Goal: Feedback & Contribution: Submit feedback/report problem

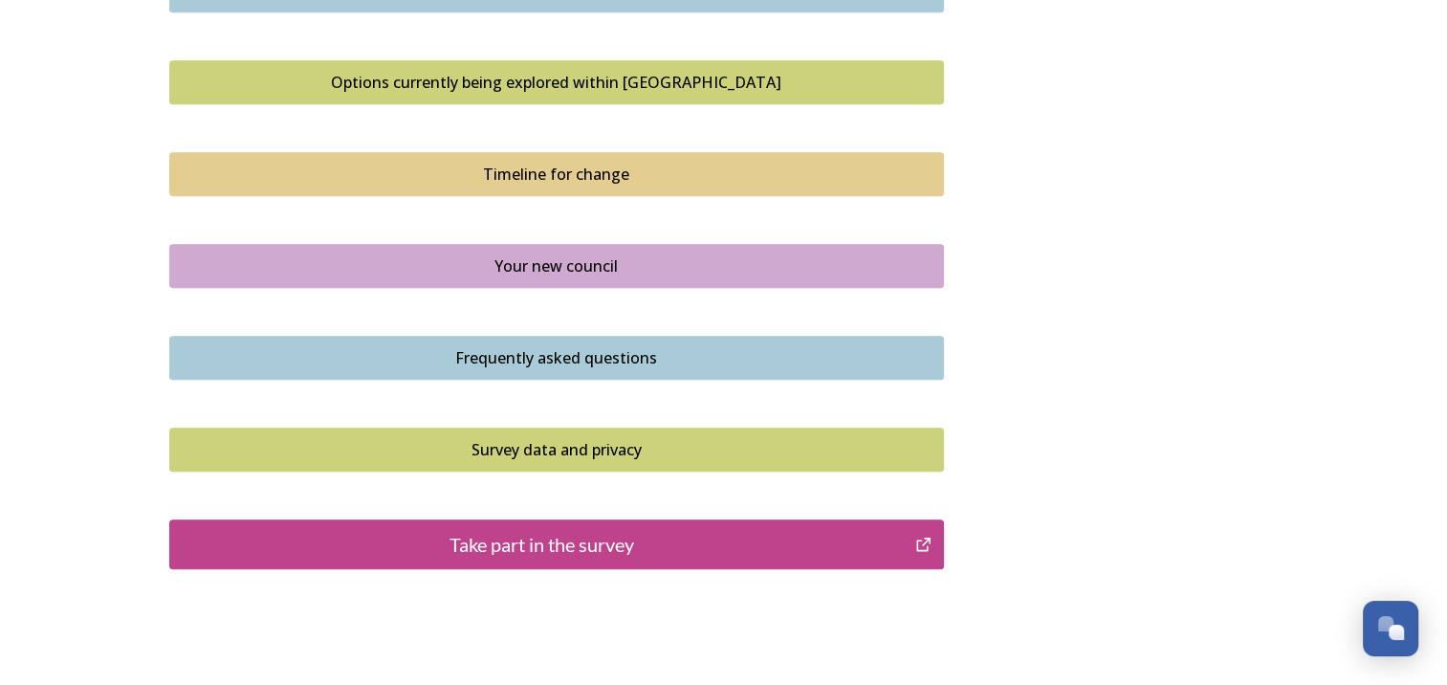
scroll to position [1339, 0]
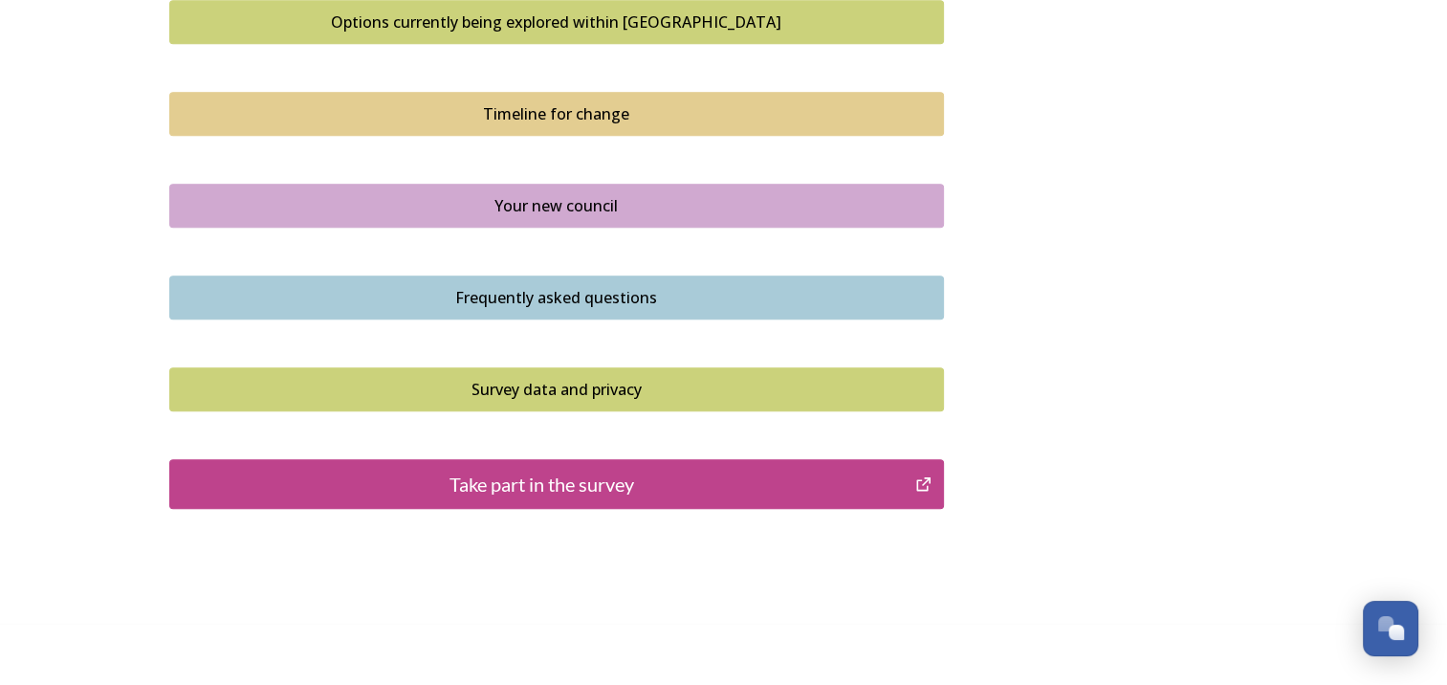
click at [697, 470] on div "Take part in the survey" at bounding box center [543, 484] width 726 height 29
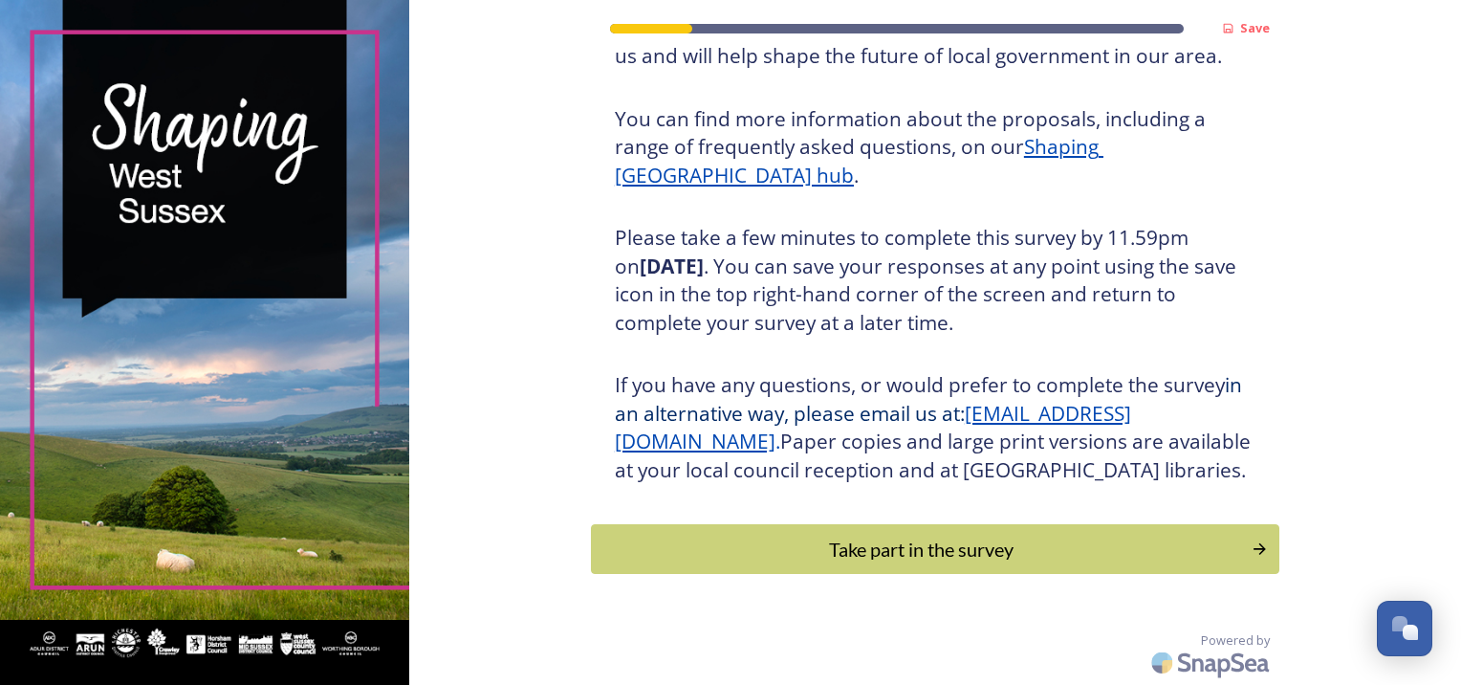
scroll to position [233, 0]
click at [998, 543] on div "Take part in the survey" at bounding box center [921, 549] width 646 height 29
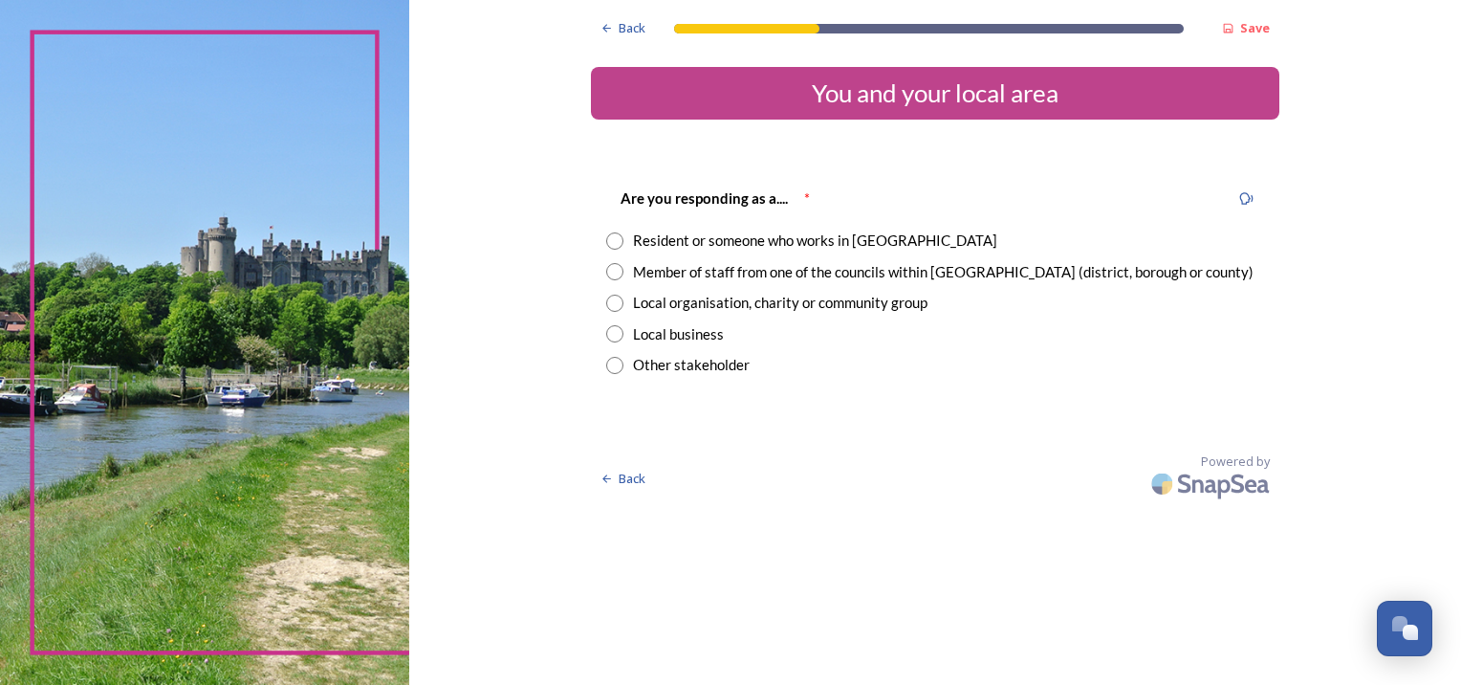
click at [614, 239] on input "radio" at bounding box center [614, 240] width 17 height 17
radio input "true"
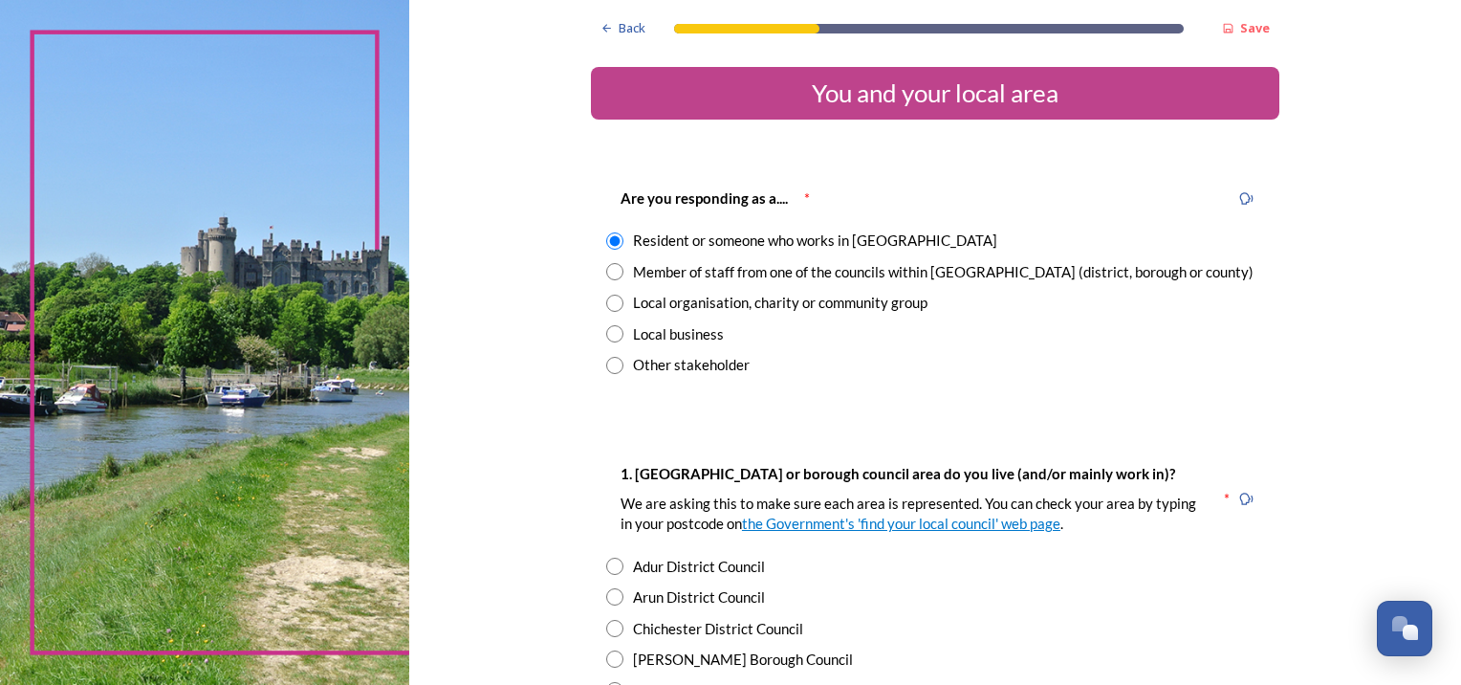
click at [606, 274] on input "radio" at bounding box center [614, 271] width 17 height 17
radio input "true"
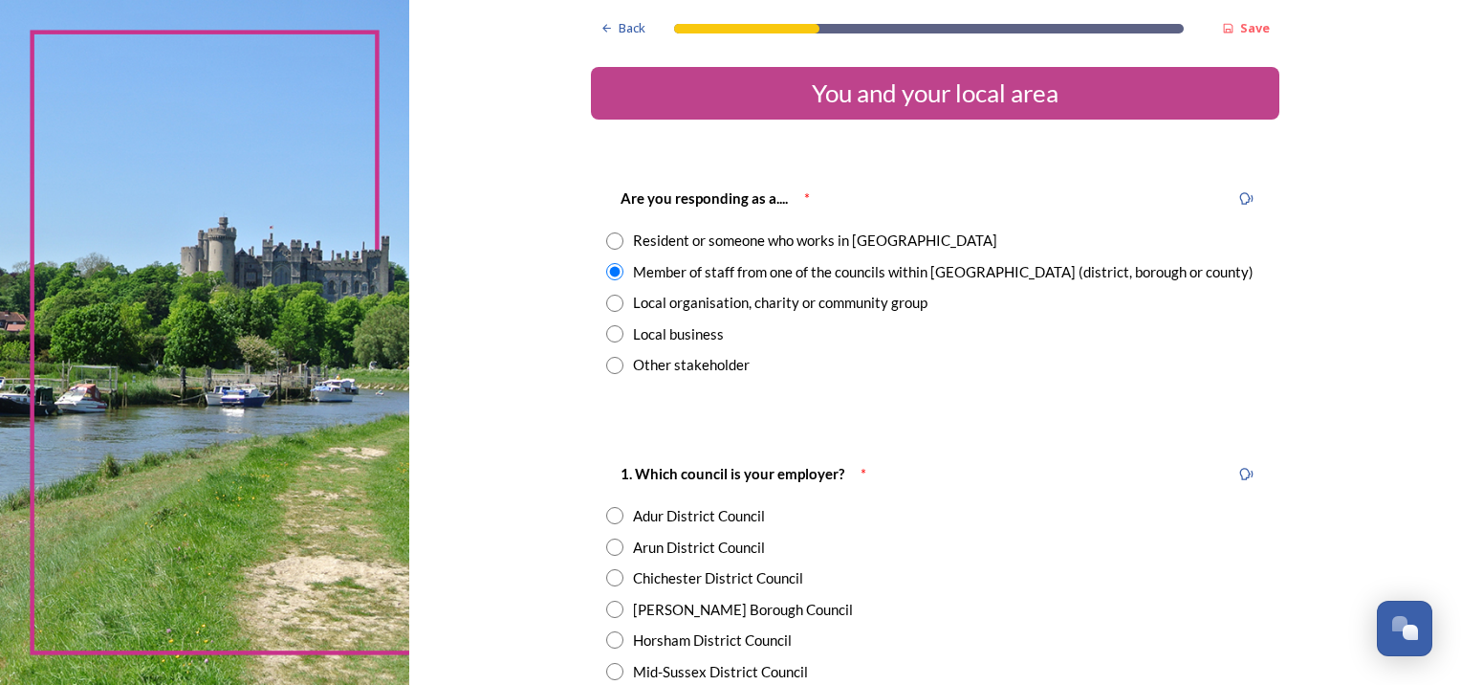
click at [606, 236] on input "radio" at bounding box center [614, 240] width 17 height 17
radio input "true"
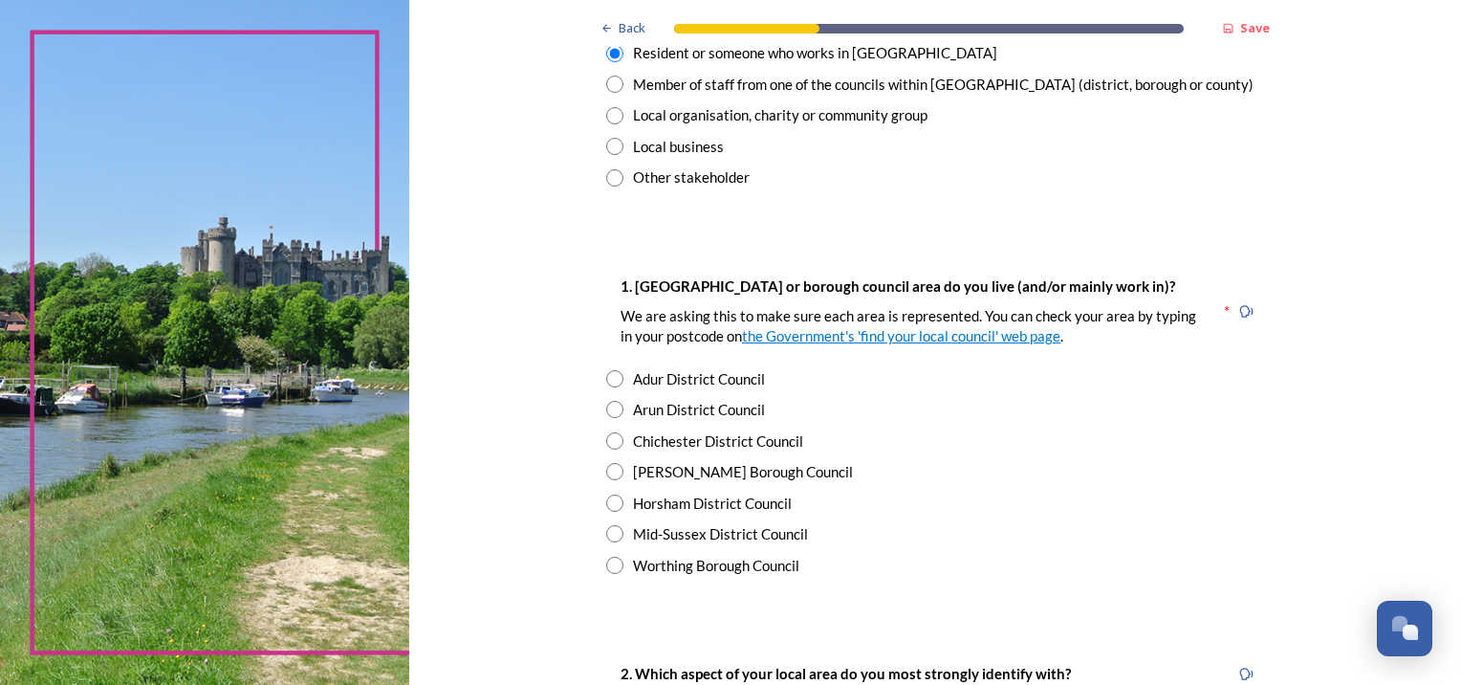
scroll to position [191, 0]
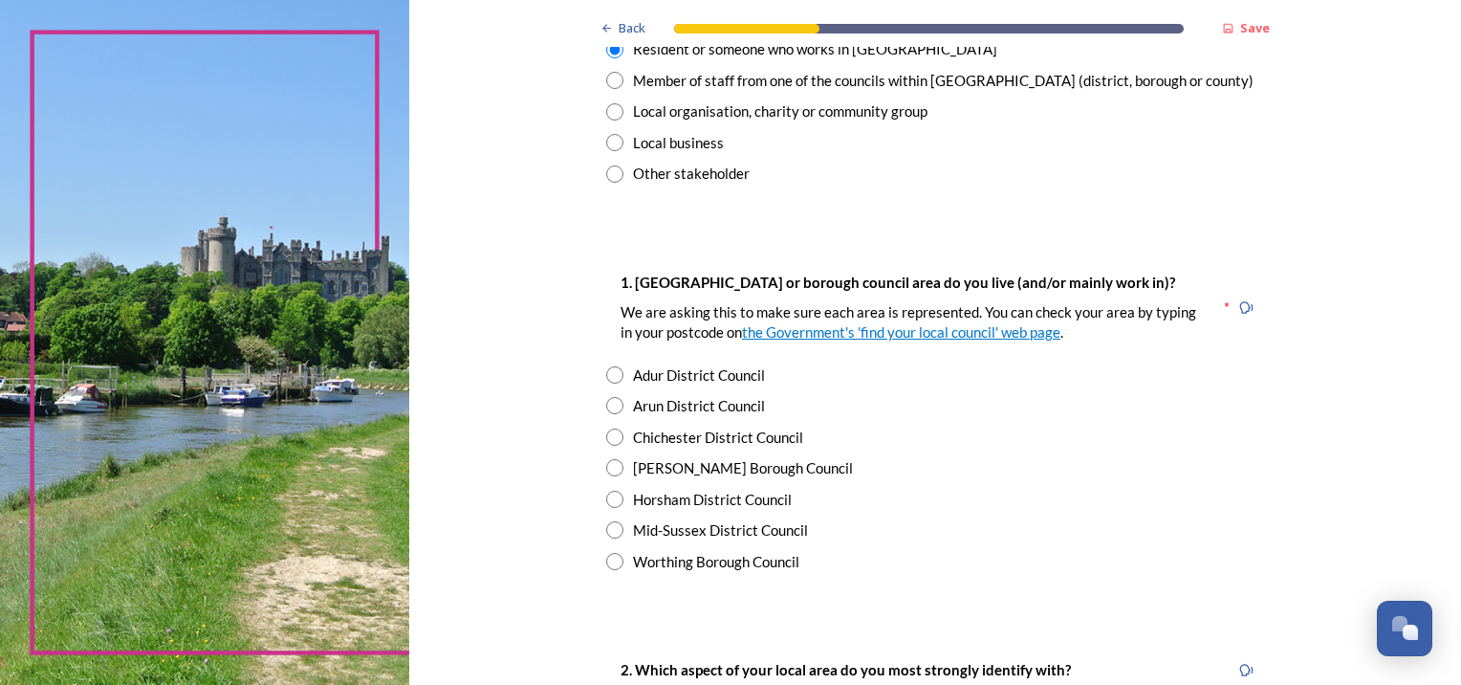
click at [606, 436] on input "radio" at bounding box center [614, 436] width 17 height 17
radio input "true"
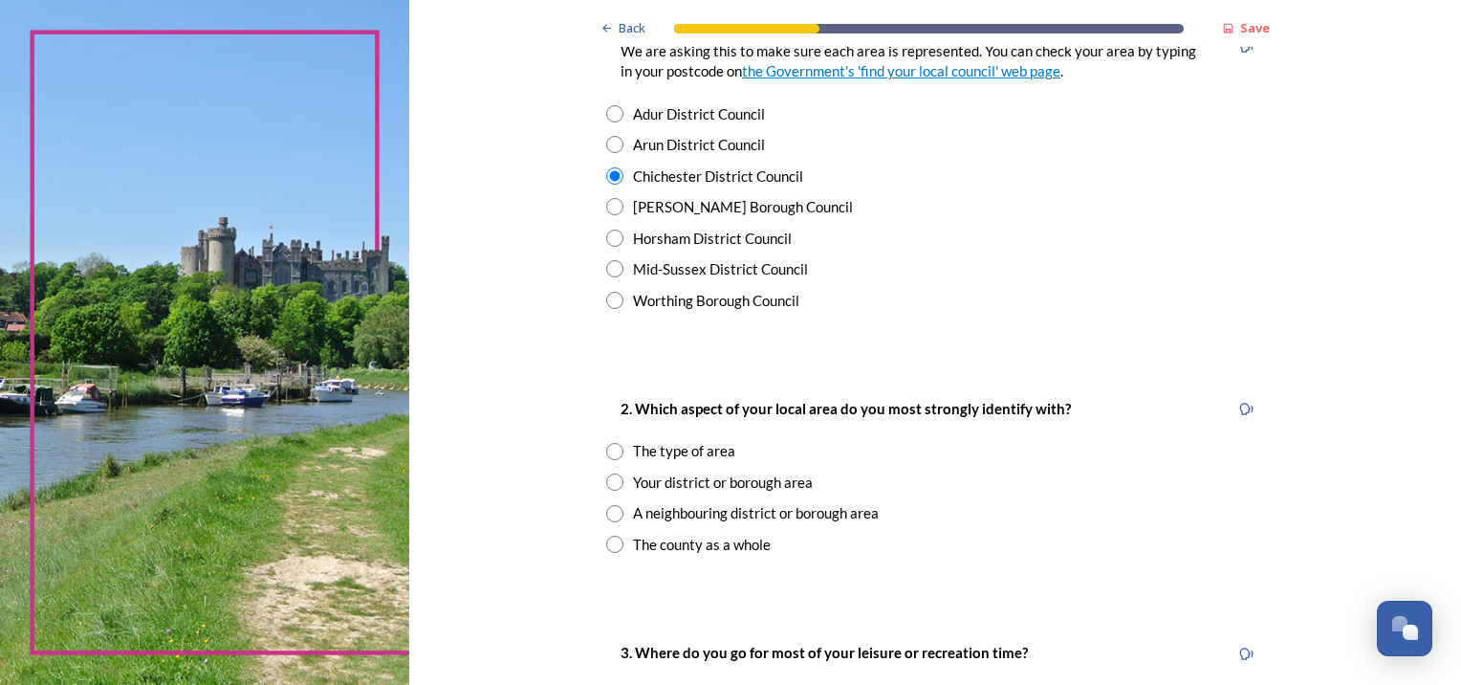
scroll to position [765, 0]
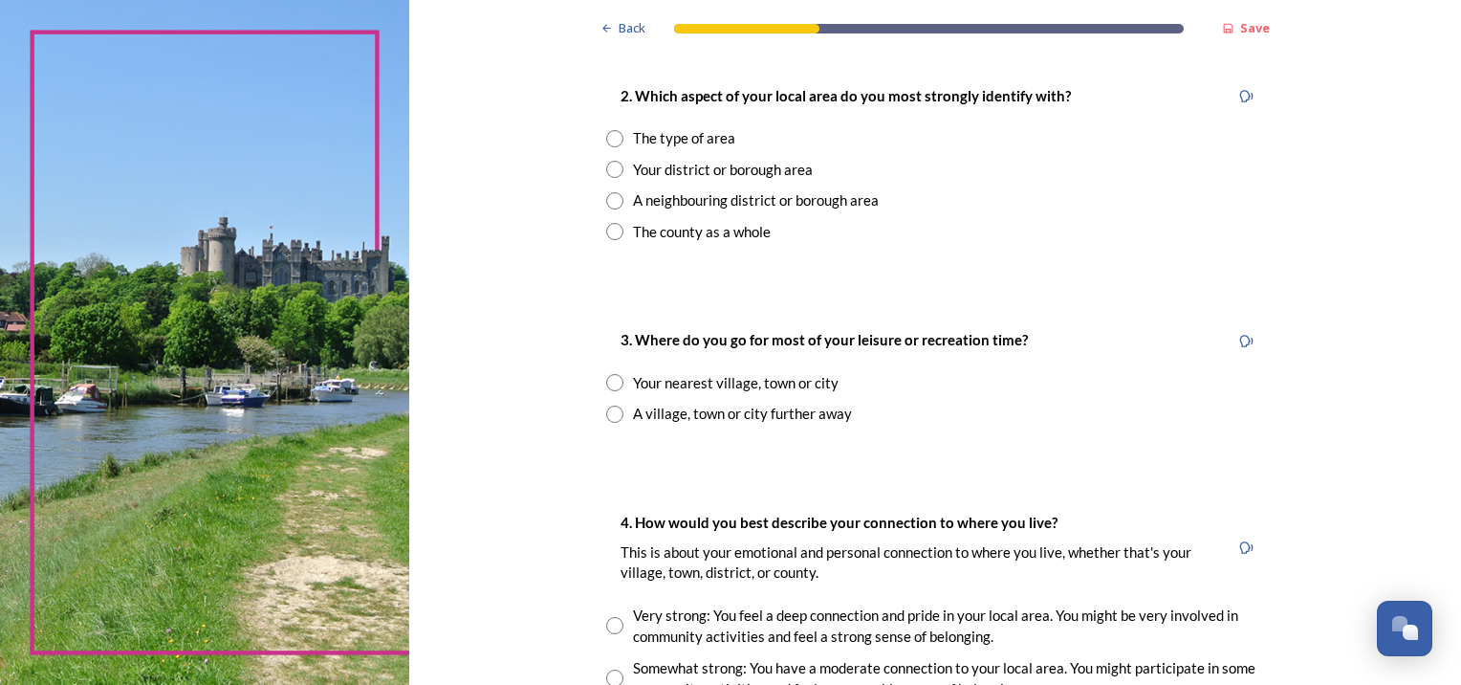
click at [608, 234] on input "radio" at bounding box center [614, 231] width 17 height 17
radio input "true"
click at [606, 385] on input "radio" at bounding box center [614, 382] width 17 height 17
radio input "true"
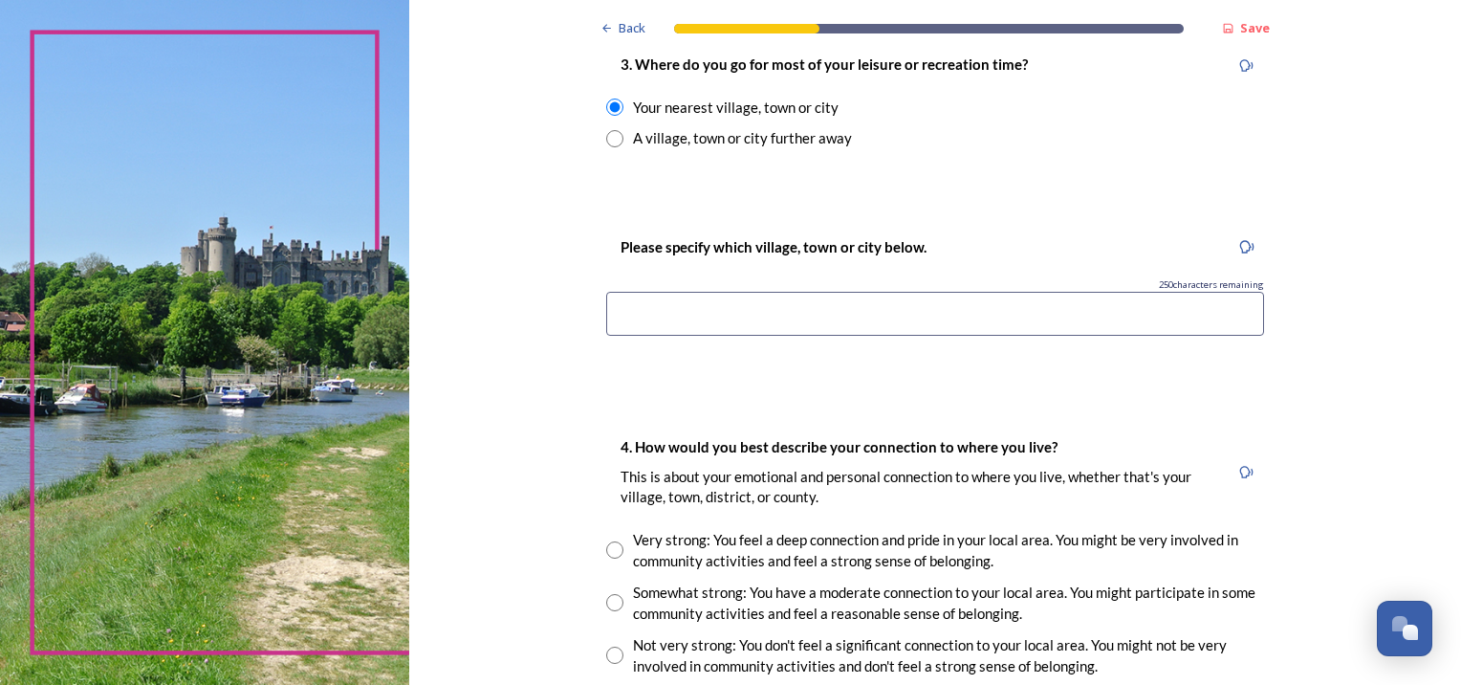
scroll to position [1052, 0]
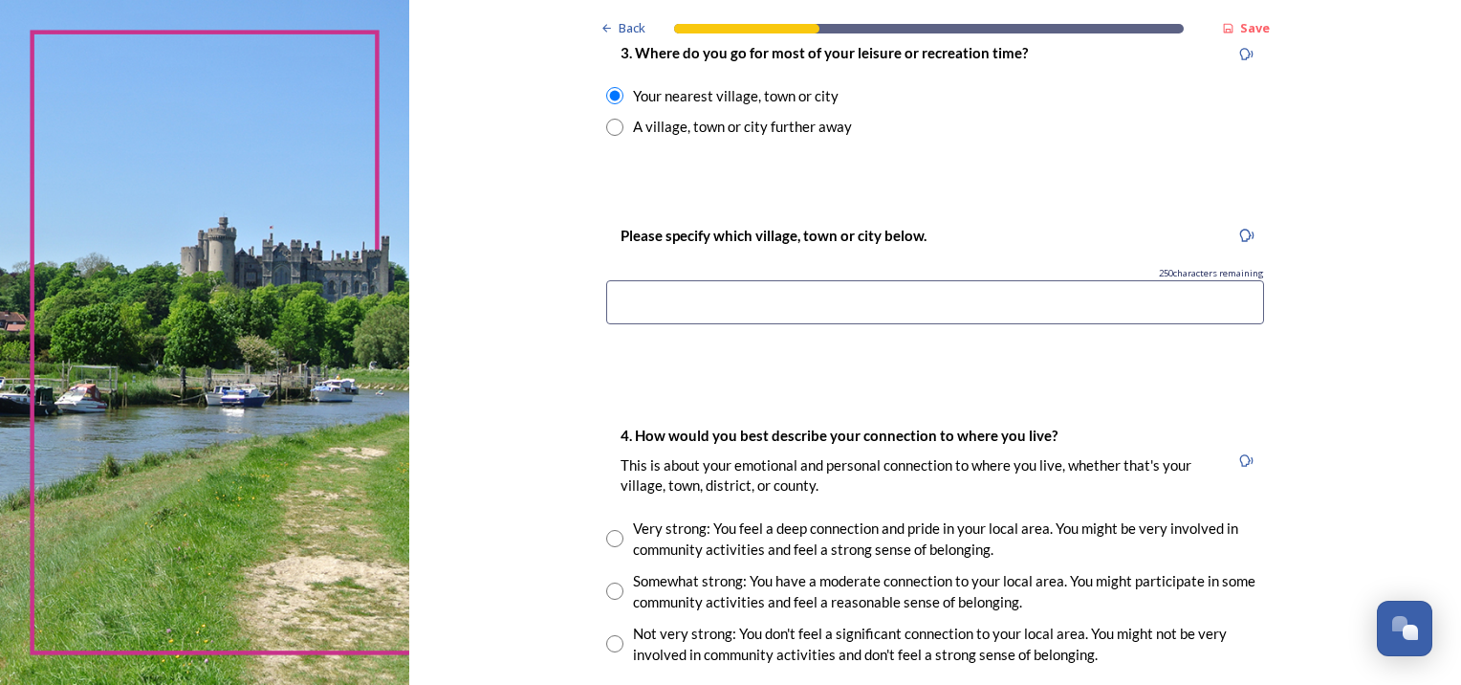
click at [835, 299] on input at bounding box center [935, 302] width 658 height 44
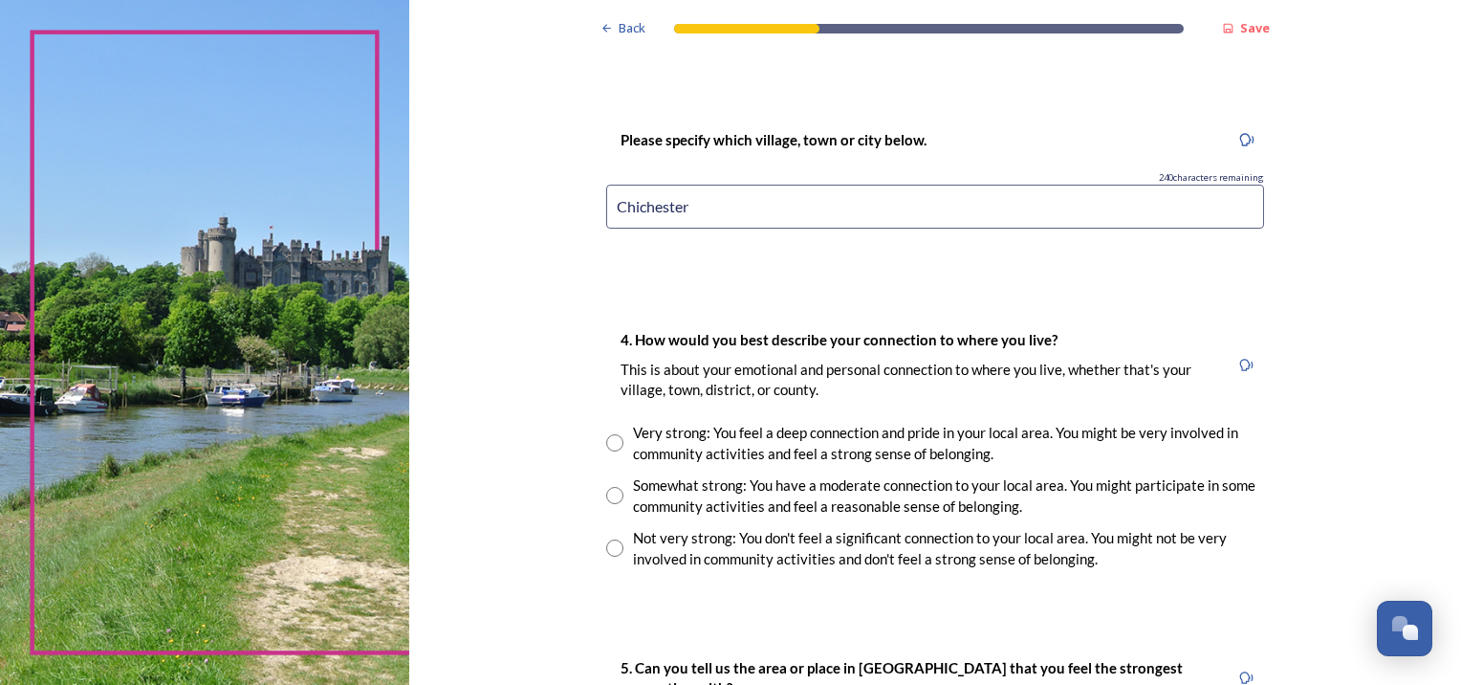
scroll to position [1243, 0]
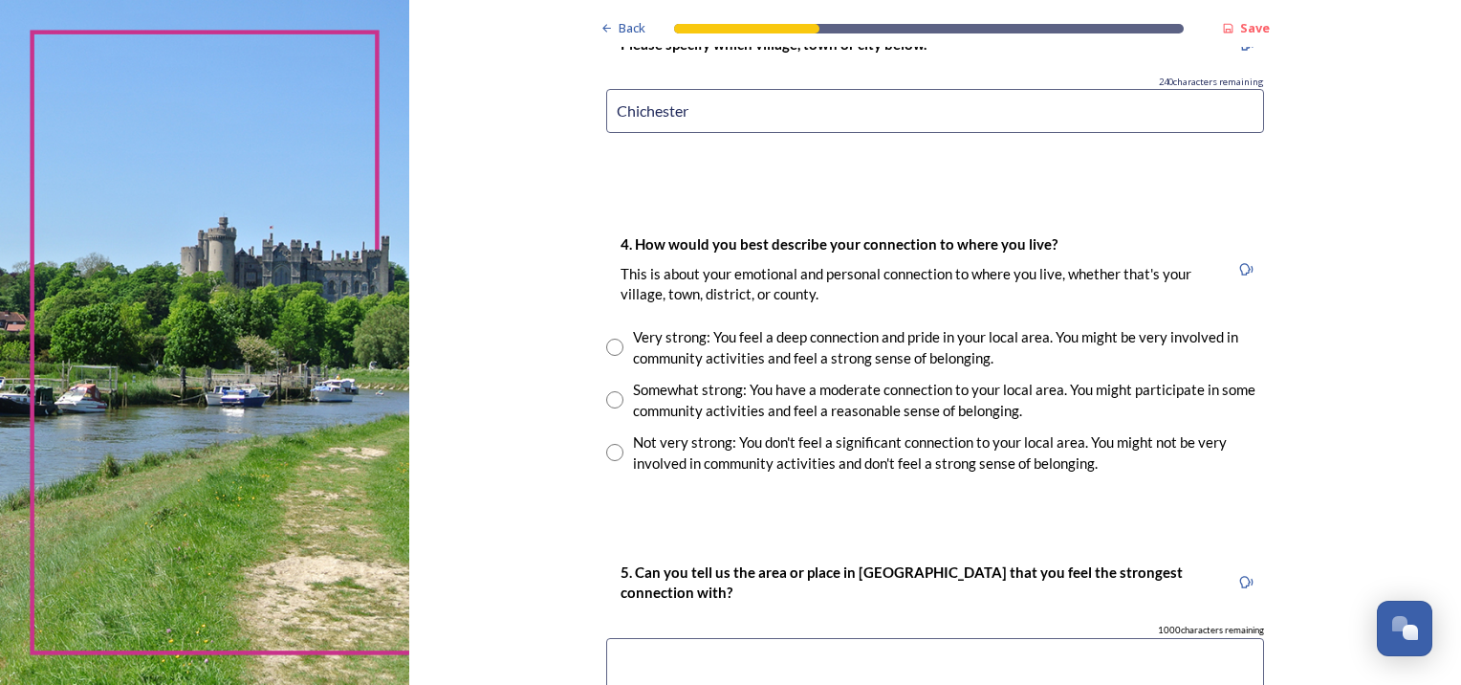
type input "Chichester"
click at [608, 349] on input "radio" at bounding box center [614, 347] width 17 height 17
radio input "true"
click at [606, 392] on input "radio" at bounding box center [614, 399] width 17 height 17
radio input "true"
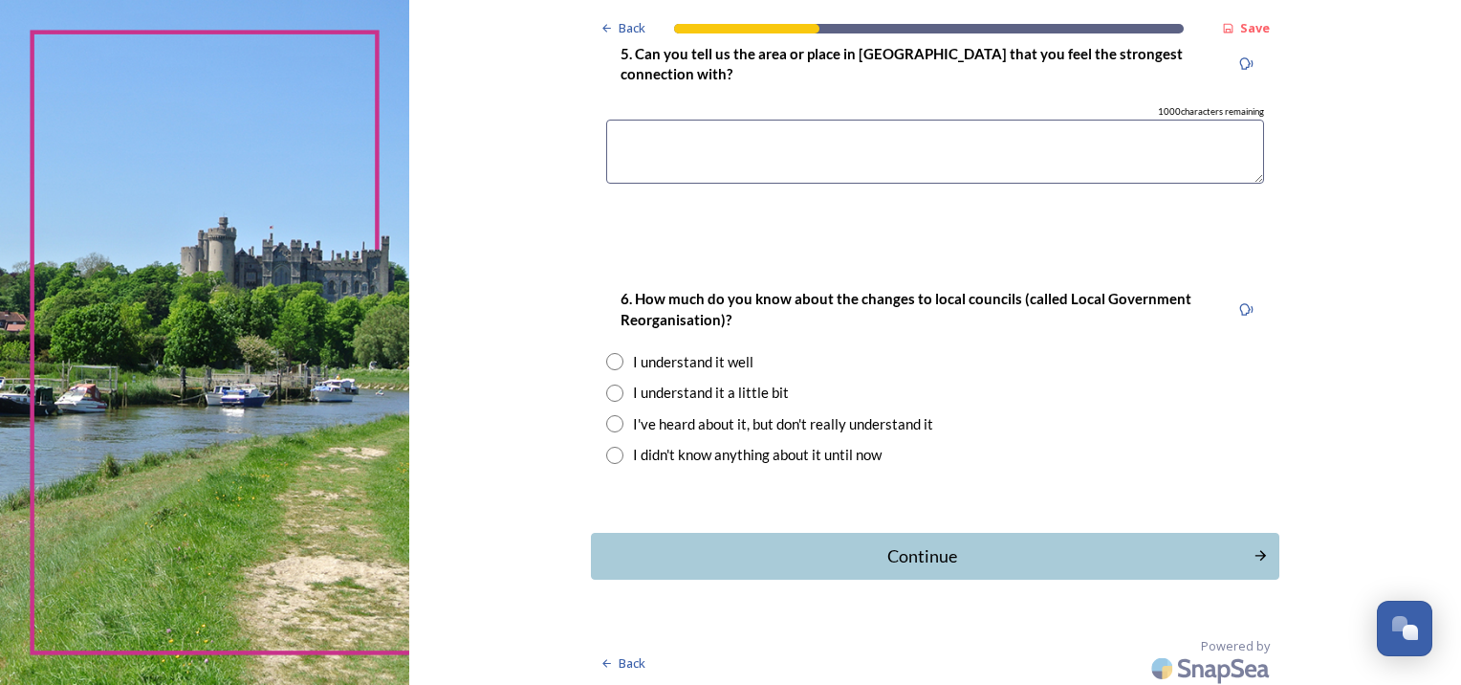
scroll to position [1766, 0]
